Goal: Information Seeking & Learning: Learn about a topic

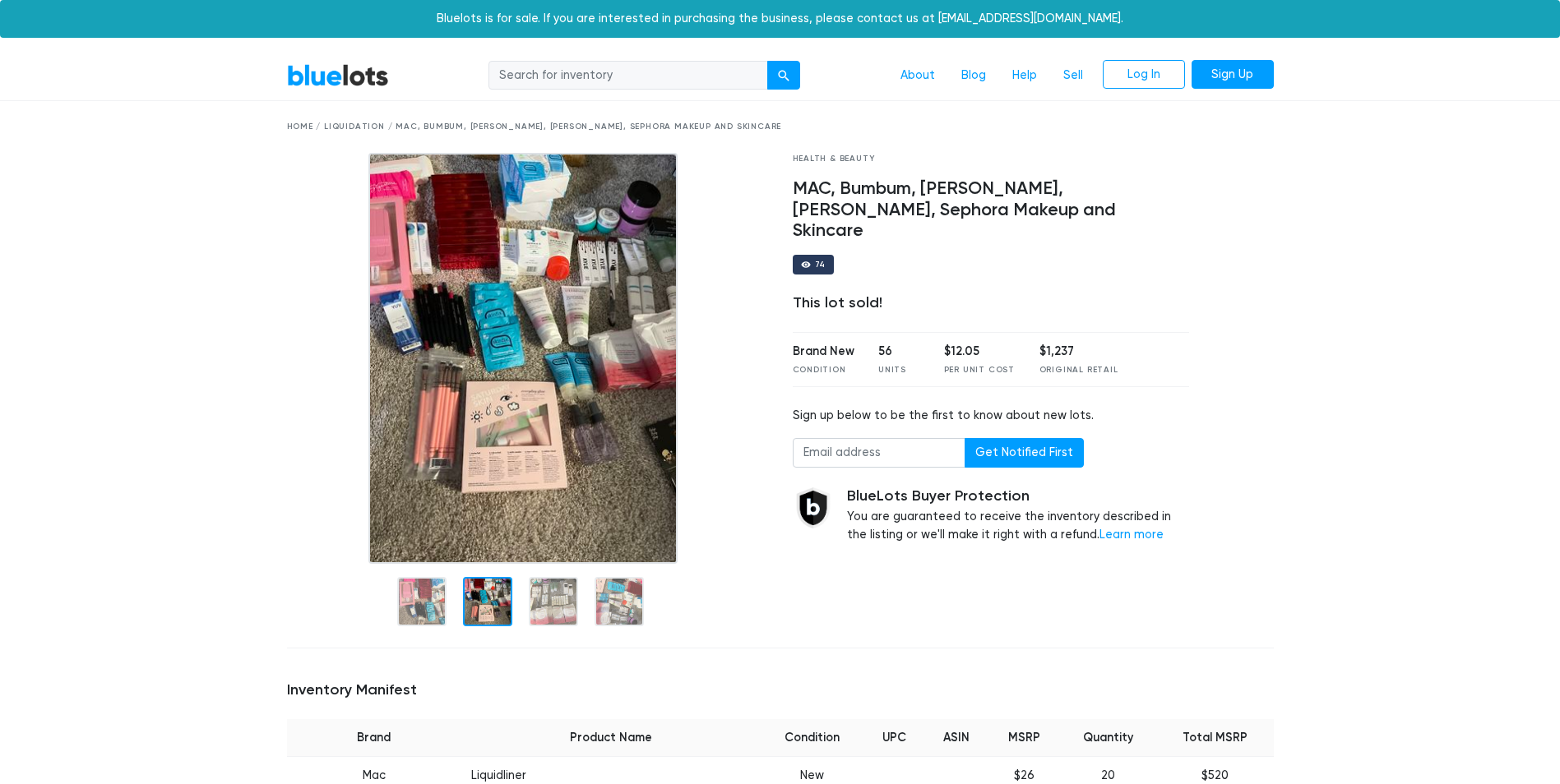
click at [483, 596] on div at bounding box center [487, 601] width 49 height 49
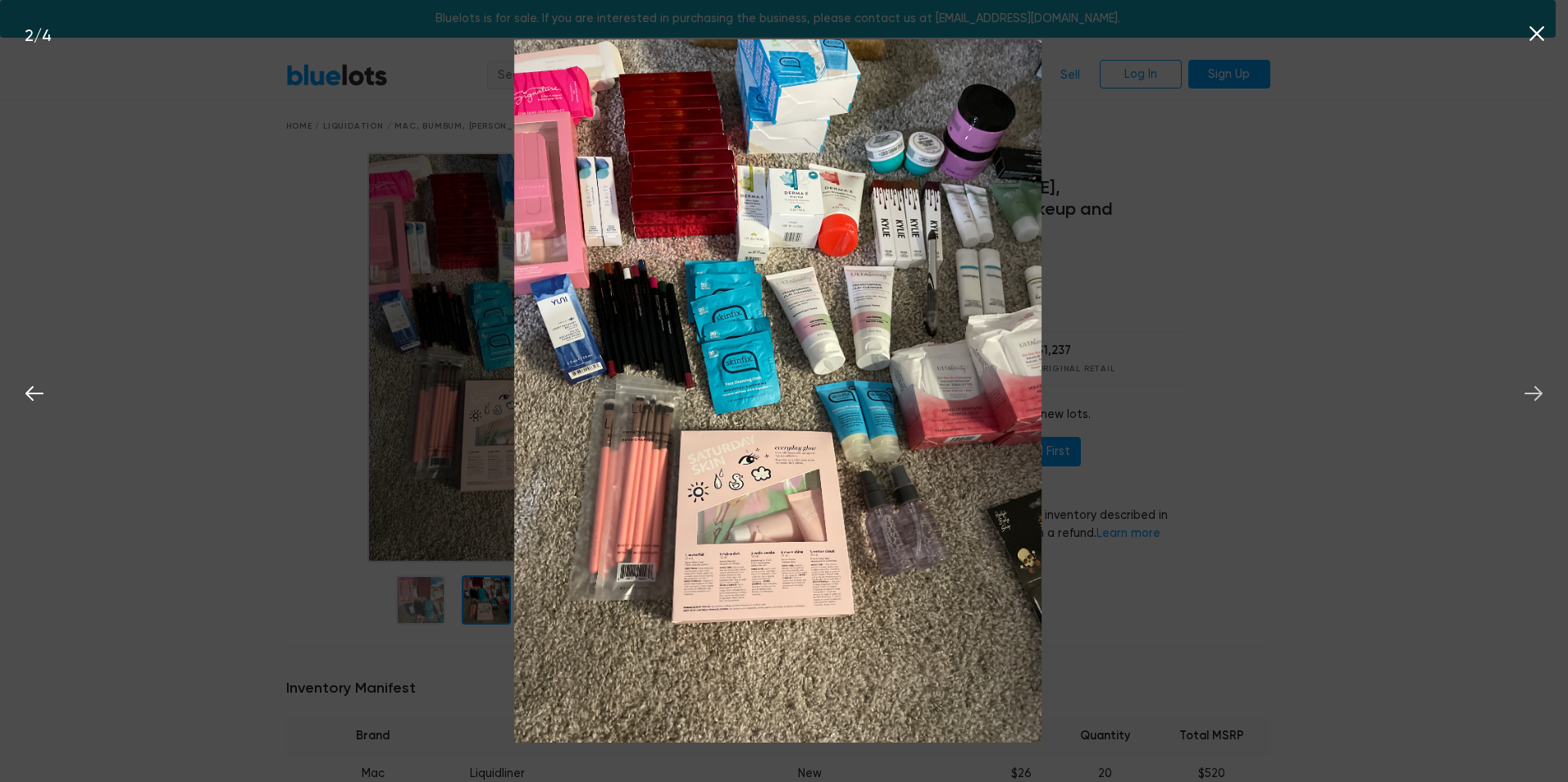
click at [1526, 379] on button at bounding box center [1533, 391] width 36 height 36
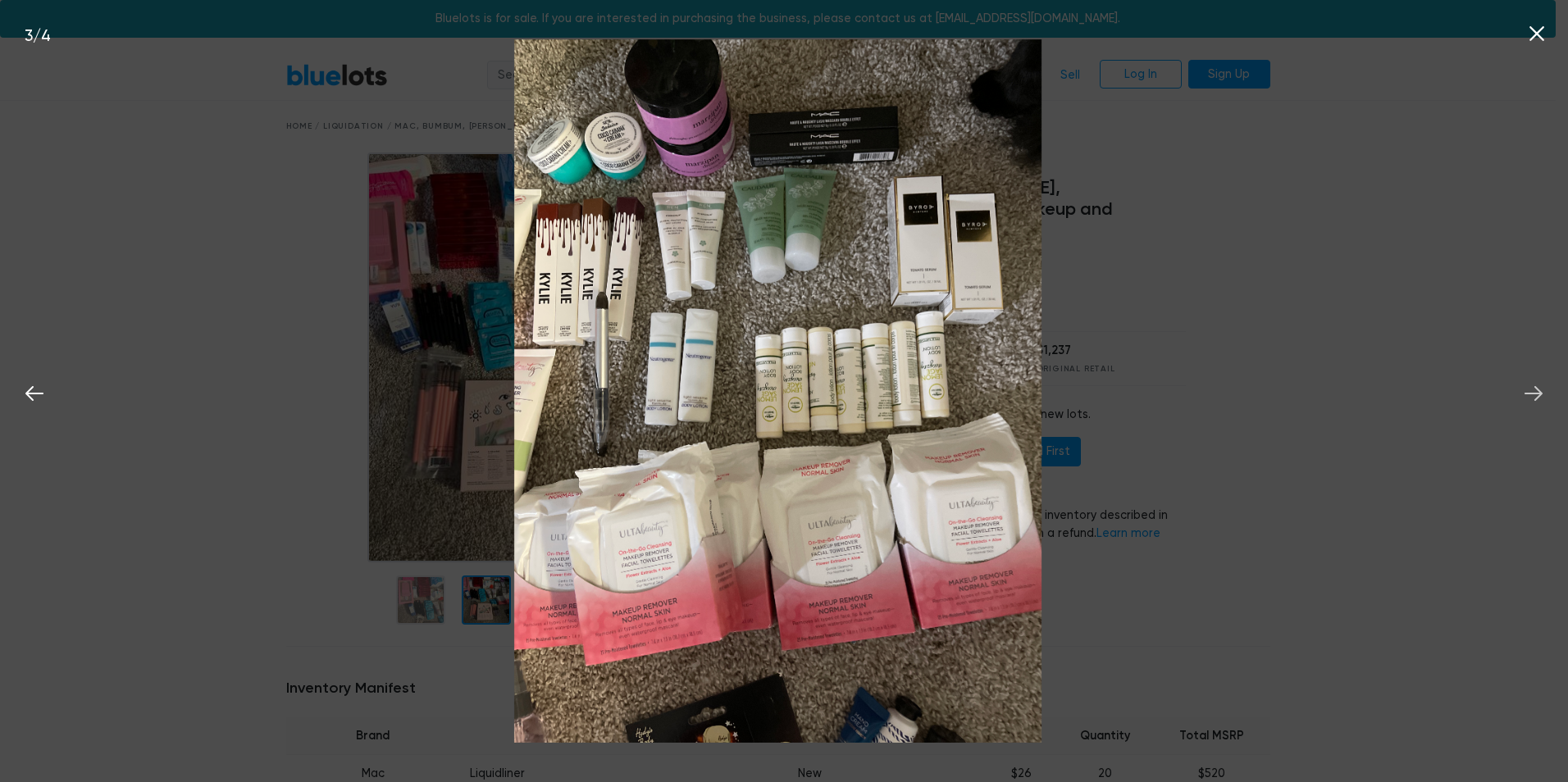
click at [1529, 381] on icon at bounding box center [1534, 394] width 25 height 25
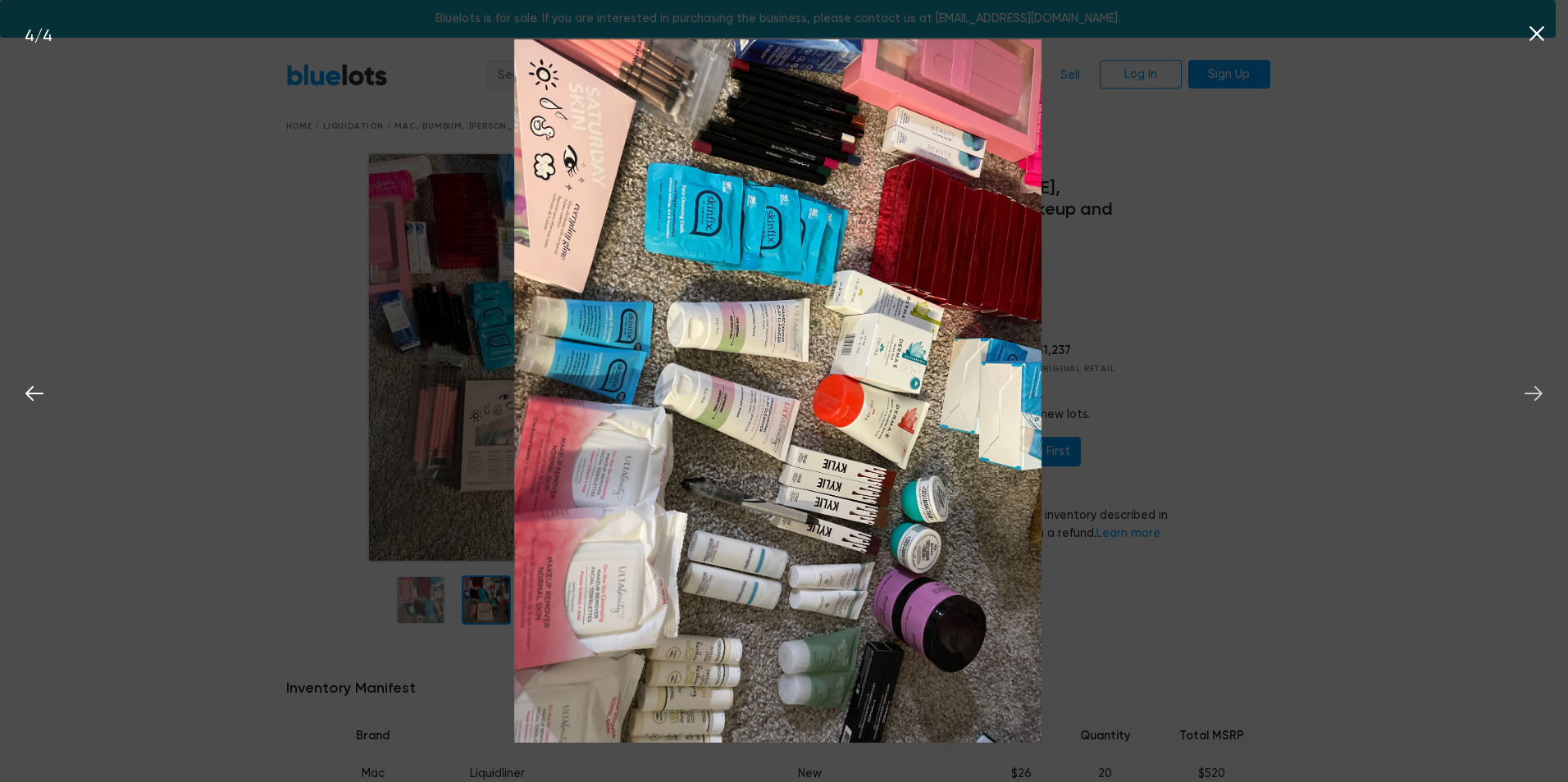
click at [1529, 382] on icon at bounding box center [1534, 394] width 25 height 25
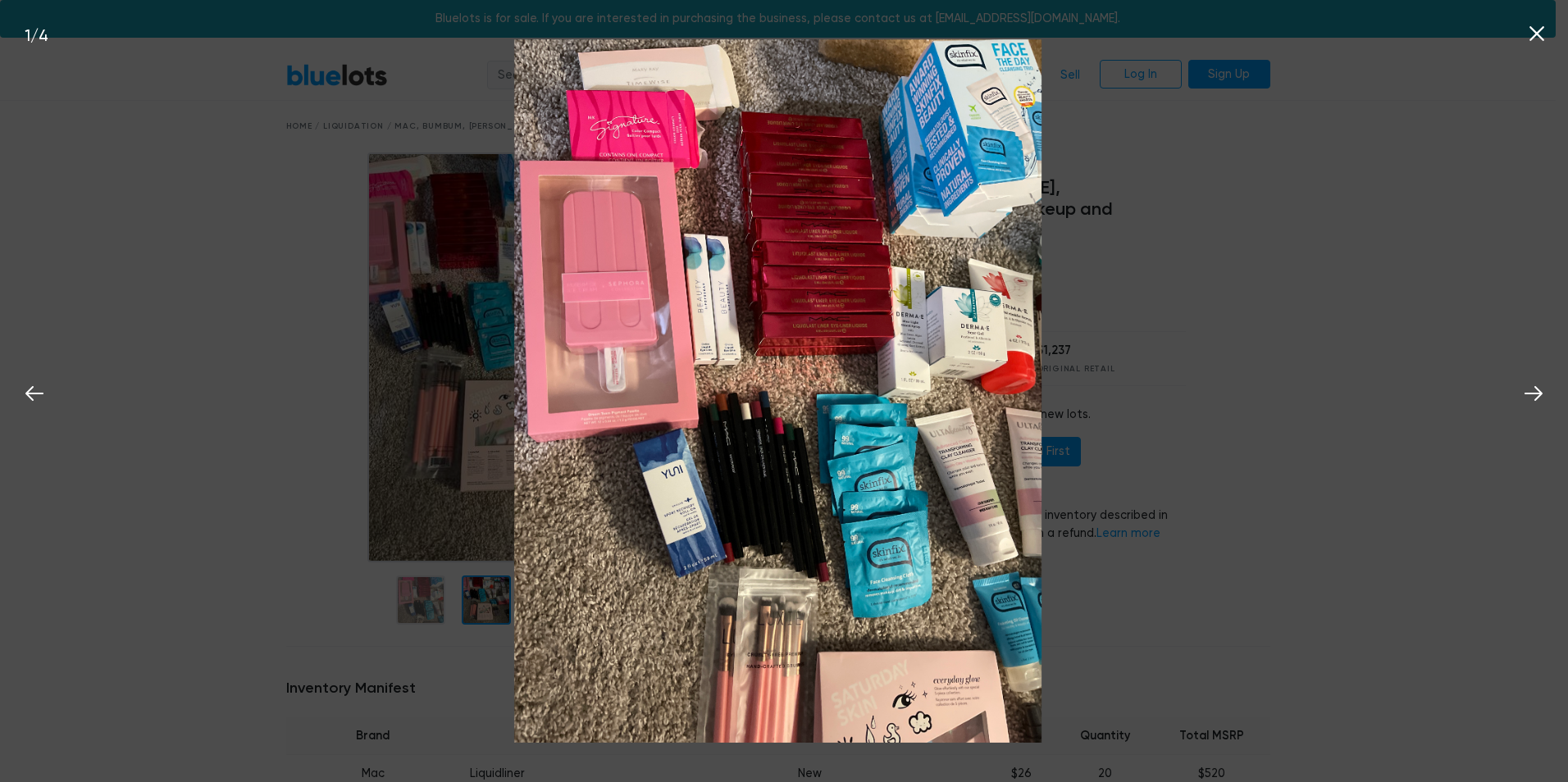
click at [1263, 336] on div "1 / 4" at bounding box center [784, 391] width 1568 height 782
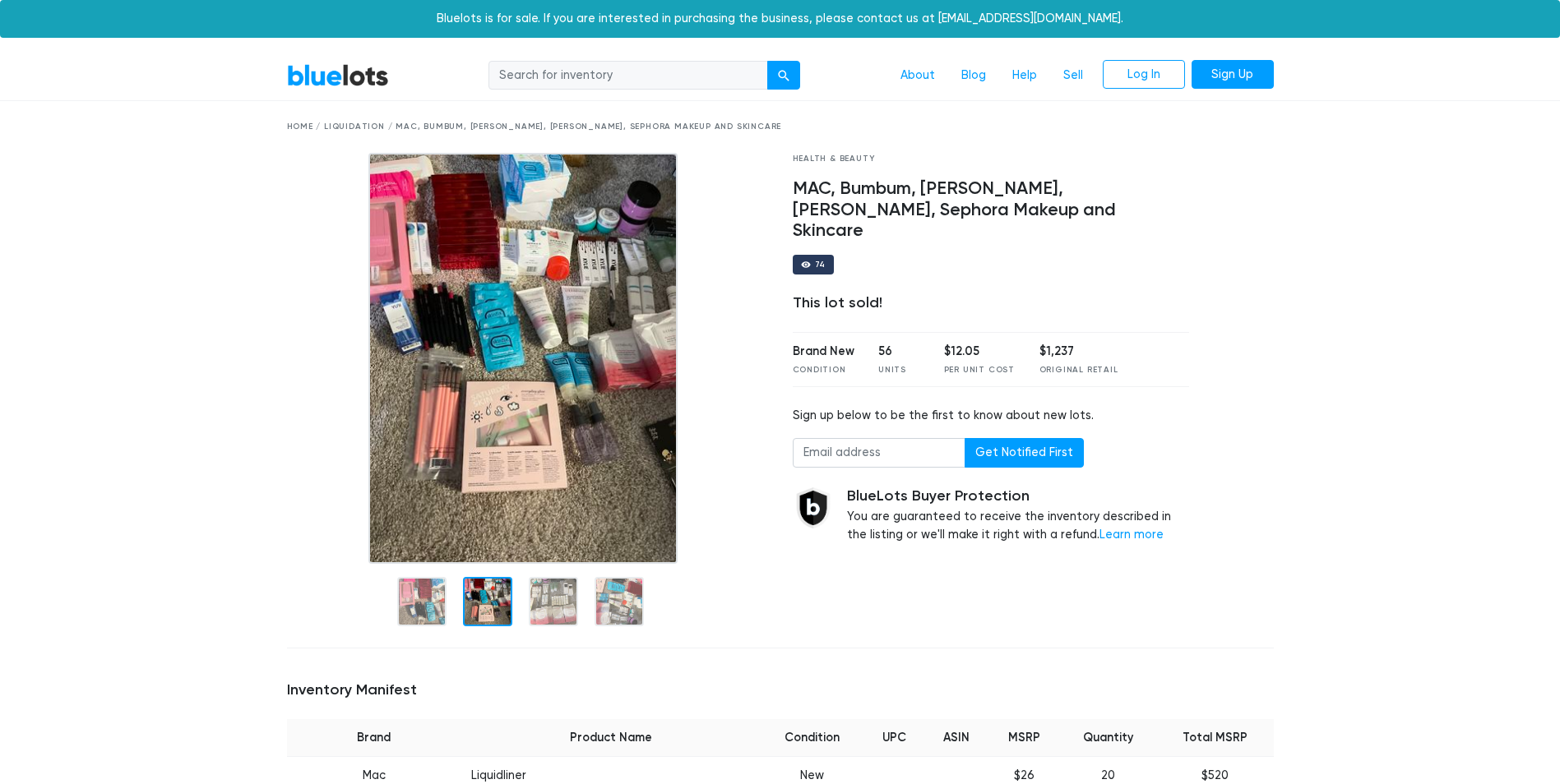
click at [364, 81] on link "BlueLots" at bounding box center [339, 75] width 102 height 24
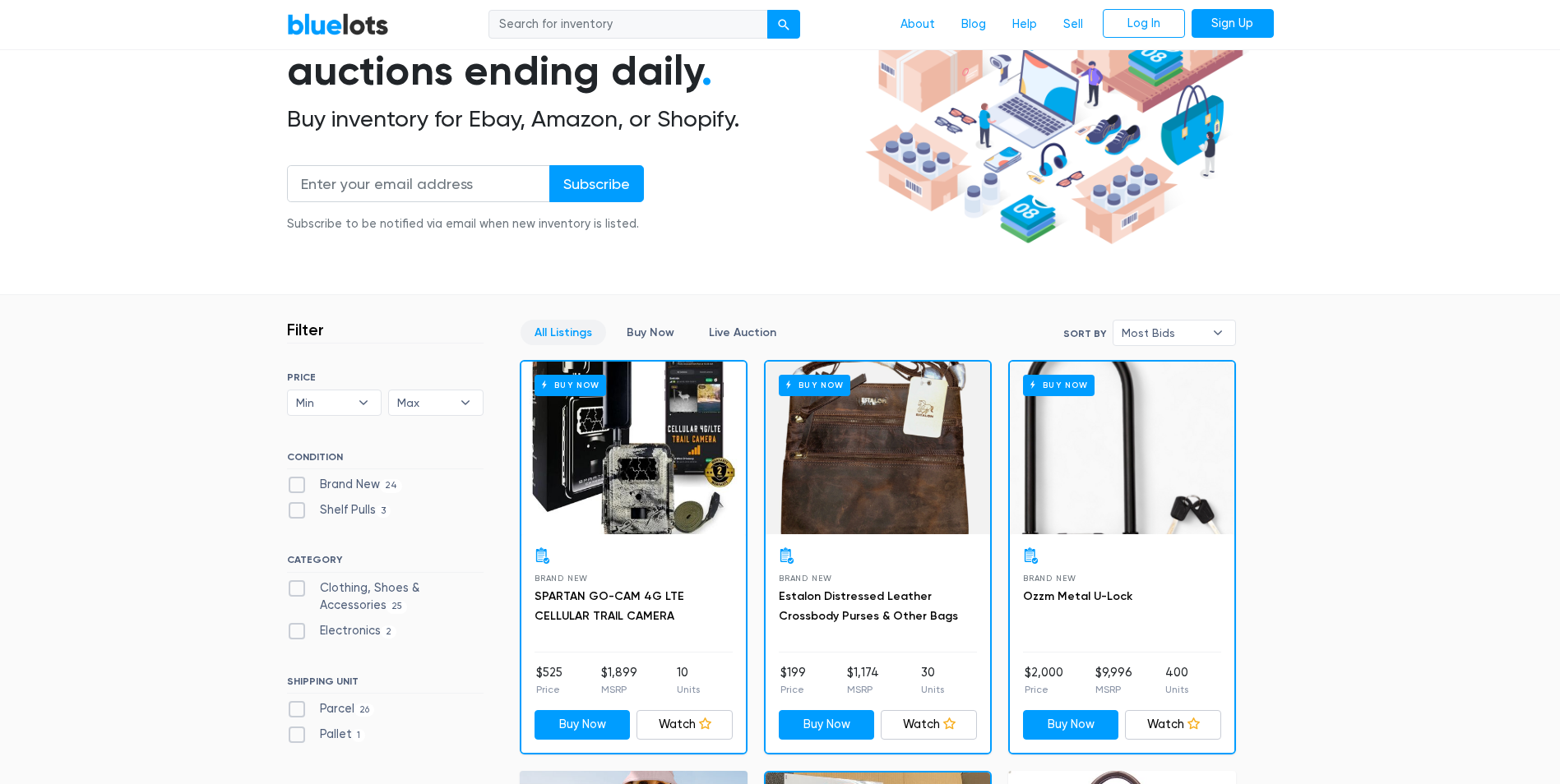
scroll to position [411, 0]
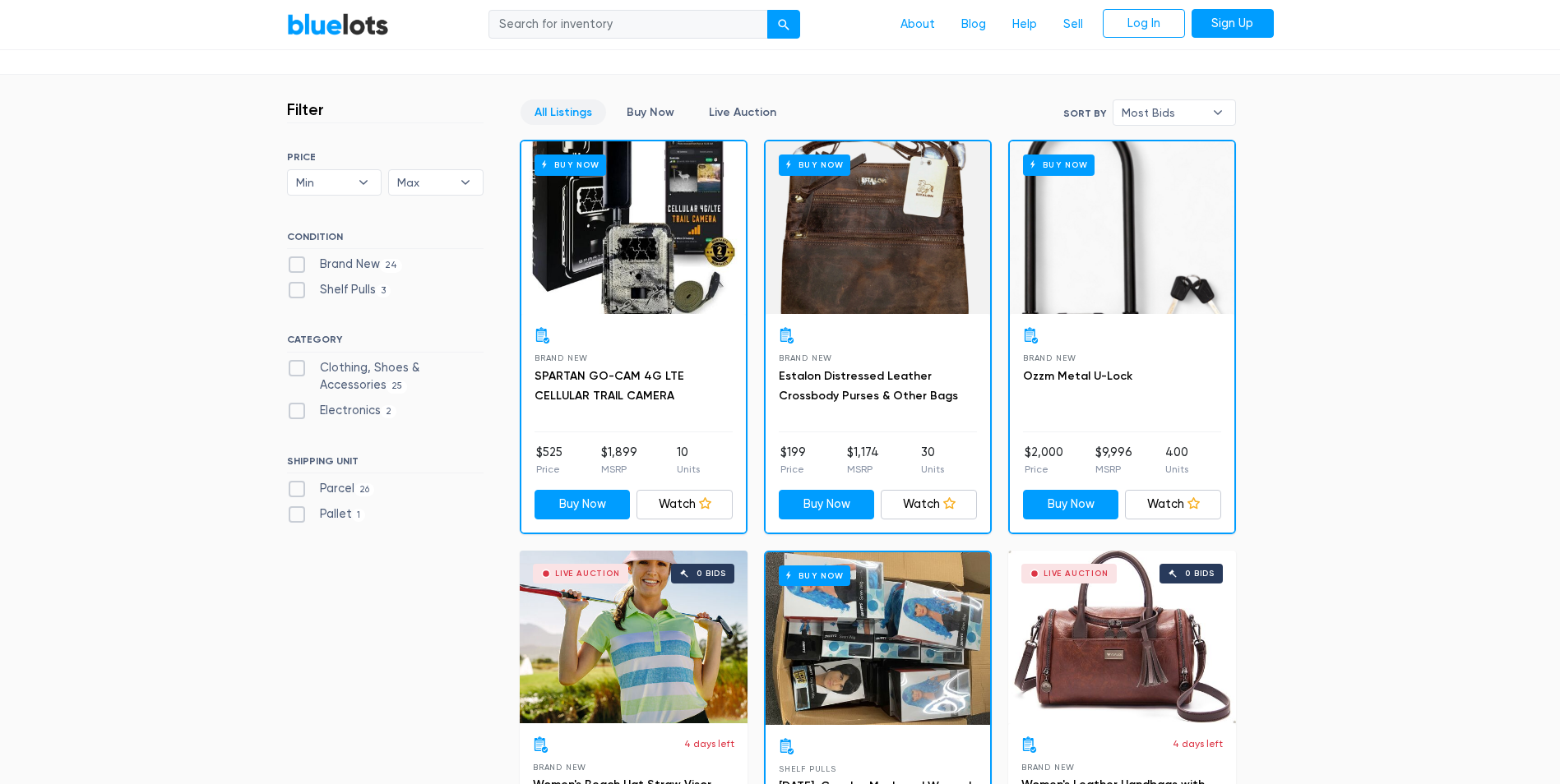
click at [323, 484] on label "Parcel 26" at bounding box center [331, 489] width 88 height 18
click at [298, 484] on input "Parcel 26" at bounding box center [293, 485] width 11 height 11
checkbox input "true"
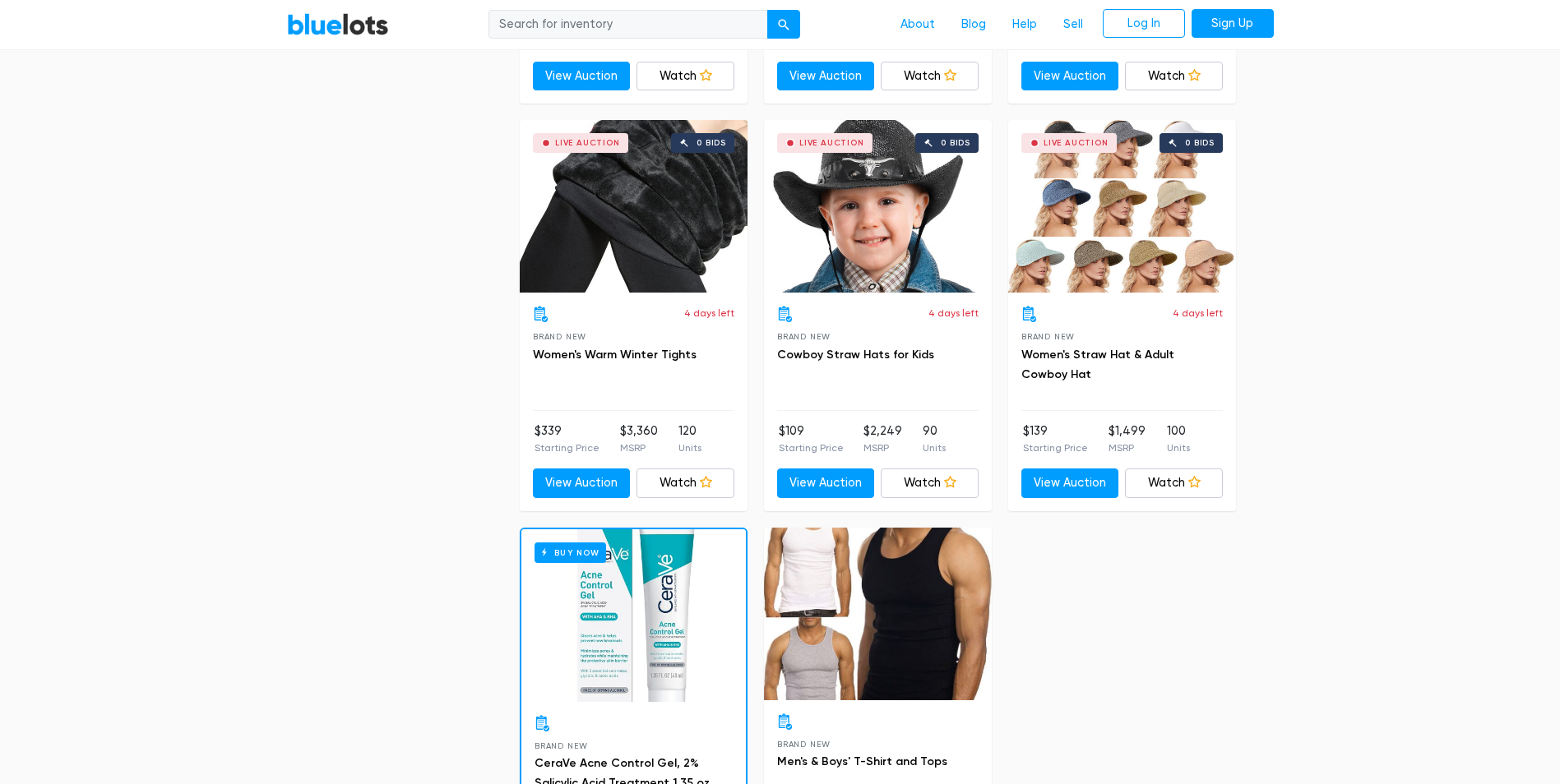
scroll to position [4388, 0]
